Goal: Task Accomplishment & Management: Complete application form

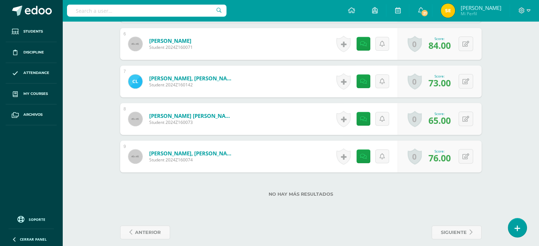
scroll to position [427, 0]
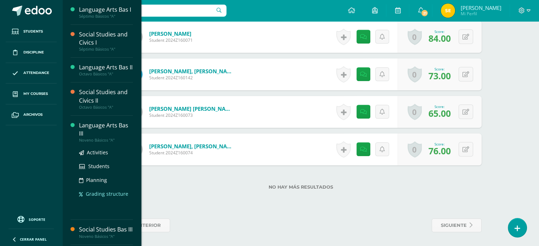
click at [104, 193] on span "Grading structure" at bounding box center [107, 194] width 43 height 7
click at [100, 125] on div "Language Arts Bas III" at bounding box center [106, 130] width 54 height 16
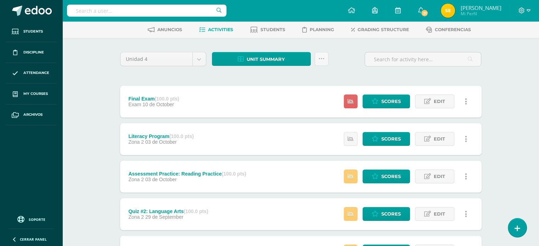
scroll to position [56, 0]
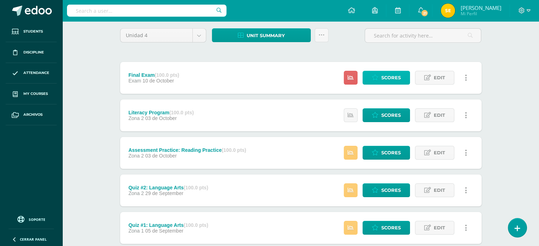
click at [395, 76] on span "Scores" at bounding box center [390, 77] width 19 height 13
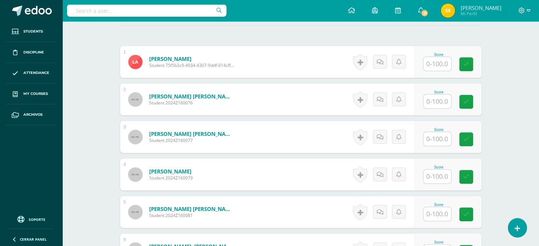
scroll to position [201, 0]
click at [442, 61] on input "text" at bounding box center [441, 64] width 28 height 14
type input "94"
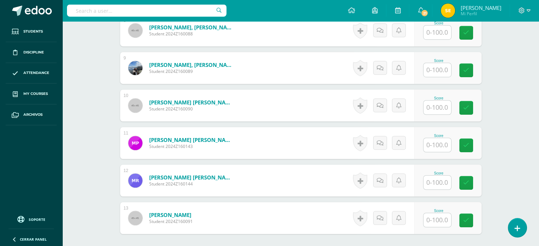
scroll to position [495, 0]
click at [435, 144] on input "text" at bounding box center [441, 145] width 28 height 14
type input "18"
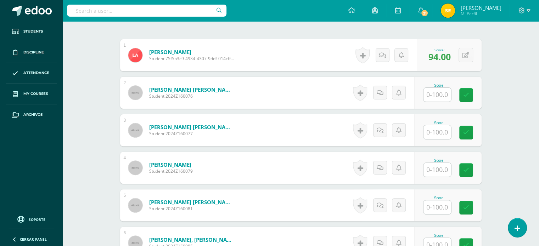
scroll to position [204, 0]
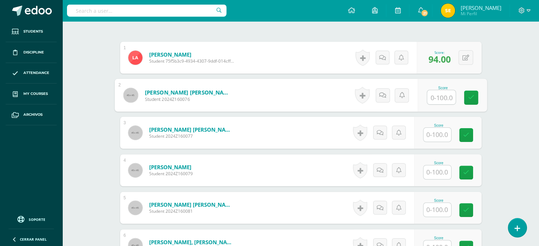
click at [443, 98] on input "text" at bounding box center [441, 97] width 28 height 14
type input "66"
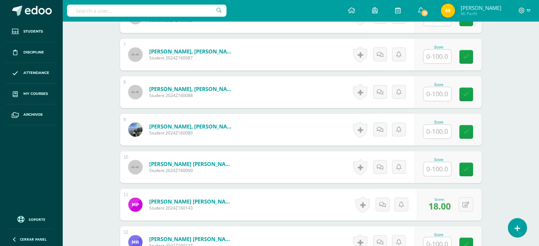
scroll to position [434, 0]
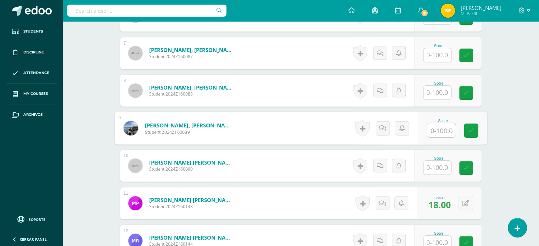
click at [442, 133] on input "text" at bounding box center [441, 130] width 28 height 14
type input "74"
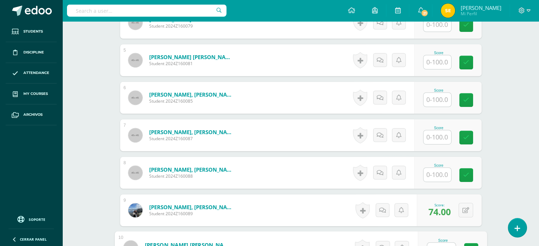
scroll to position [354, 0]
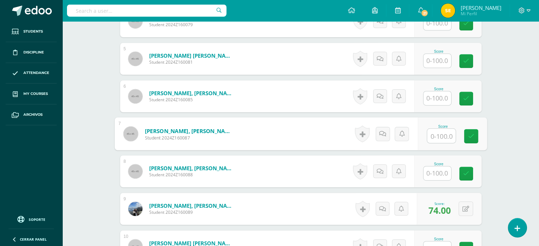
click at [442, 134] on input "text" at bounding box center [441, 136] width 28 height 14
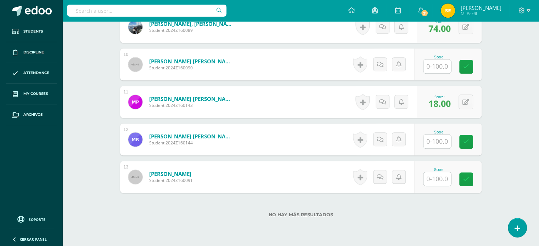
scroll to position [536, 0]
click at [436, 176] on input "text" at bounding box center [441, 179] width 28 height 14
type input "52"
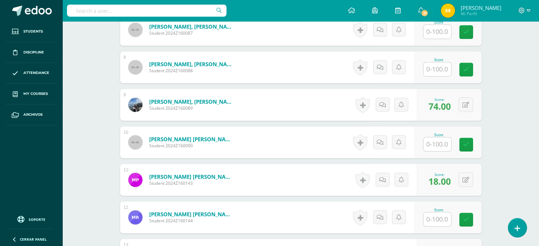
scroll to position [436, 0]
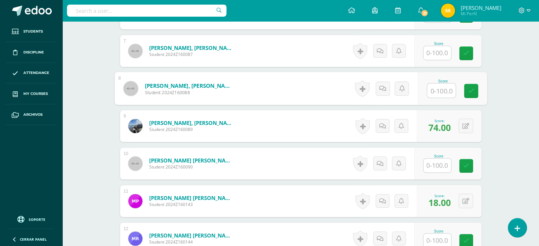
click at [436, 87] on input "text" at bounding box center [441, 91] width 28 height 14
type input "90"
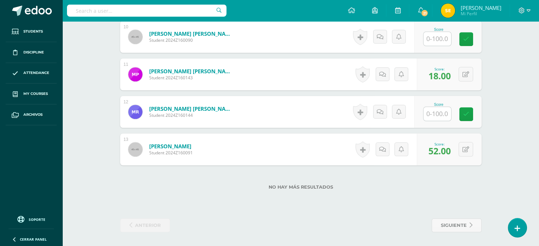
scroll to position [552, 0]
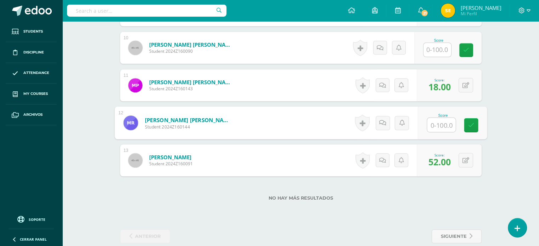
click at [438, 118] on input "text" at bounding box center [441, 125] width 28 height 14
type input "72"
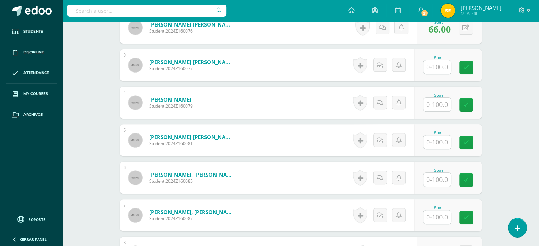
scroll to position [272, 0]
click at [440, 103] on input "text" at bounding box center [437, 105] width 28 height 14
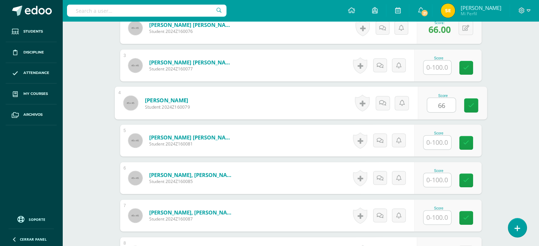
type input "66"
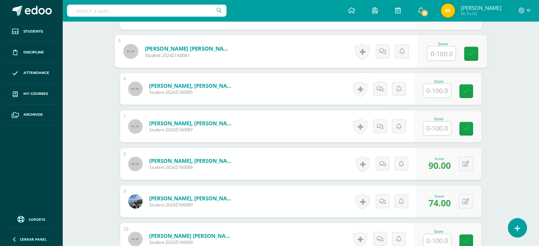
scroll to position [362, 0]
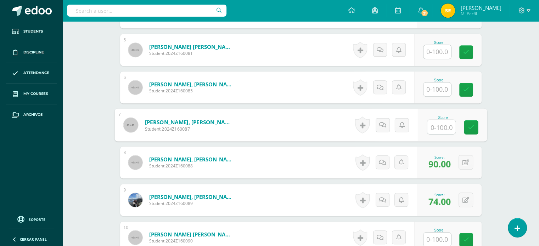
click at [447, 124] on input "text" at bounding box center [441, 127] width 28 height 14
type input "7"
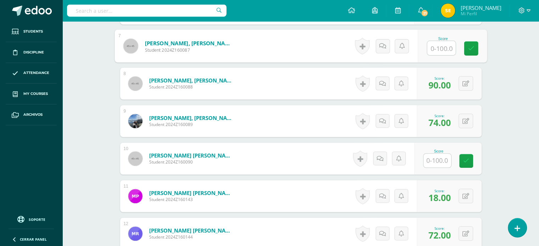
scroll to position [442, 0]
click at [435, 161] on input "text" at bounding box center [437, 160] width 28 height 14
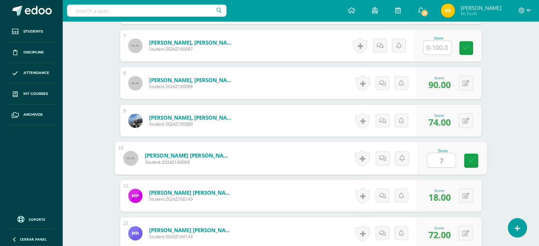
type input "70"
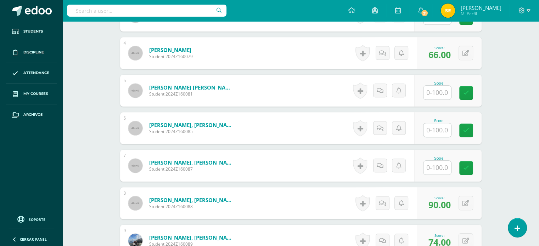
scroll to position [322, 0]
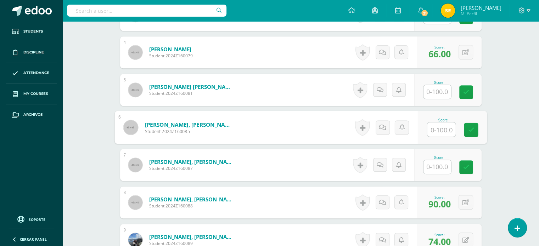
drag, startPoint x: 435, startPoint y: 161, endPoint x: 432, endPoint y: 131, distance: 30.3
click at [432, 131] on input "text" at bounding box center [441, 130] width 28 height 14
type input "64"
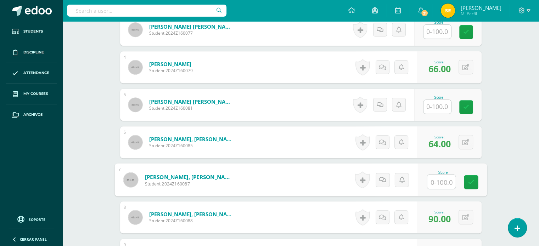
scroll to position [307, 0]
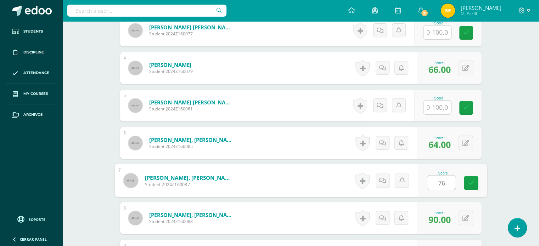
type input "7"
click at [436, 105] on input "text" at bounding box center [437, 108] width 28 height 14
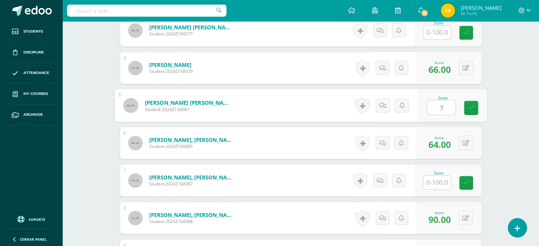
type input "76"
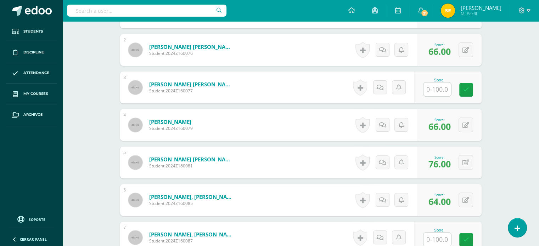
scroll to position [245, 0]
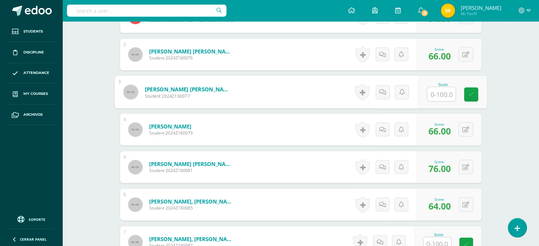
click at [440, 95] on input "text" at bounding box center [441, 94] width 28 height 14
type input "0"
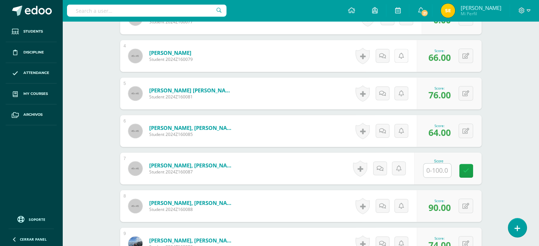
scroll to position [320, 0]
